Goal: Task Accomplishment & Management: Use online tool/utility

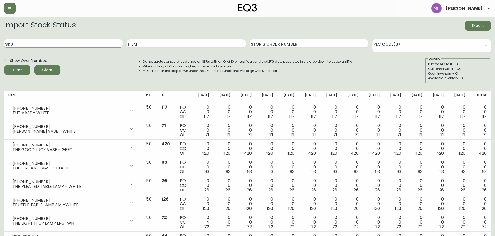
click at [44, 41] on input "SKU" at bounding box center [63, 43] width 118 height 8
paste input "[PHONE_NUMBER]"
type input "[PHONE_NUMBER]"
click at [4, 65] on button "Filter" at bounding box center [17, 70] width 26 height 10
